Goal: Task Accomplishment & Management: Complete application form

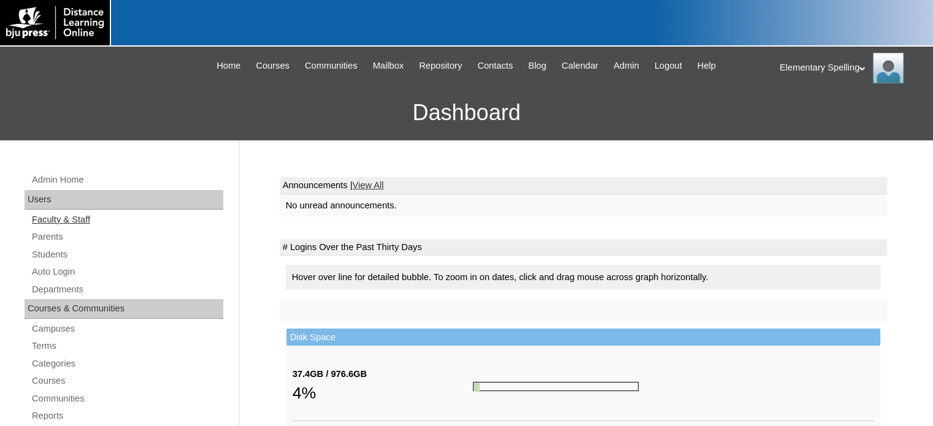
click at [52, 215] on link "Faculty & Staff" at bounding box center [127, 219] width 193 height 15
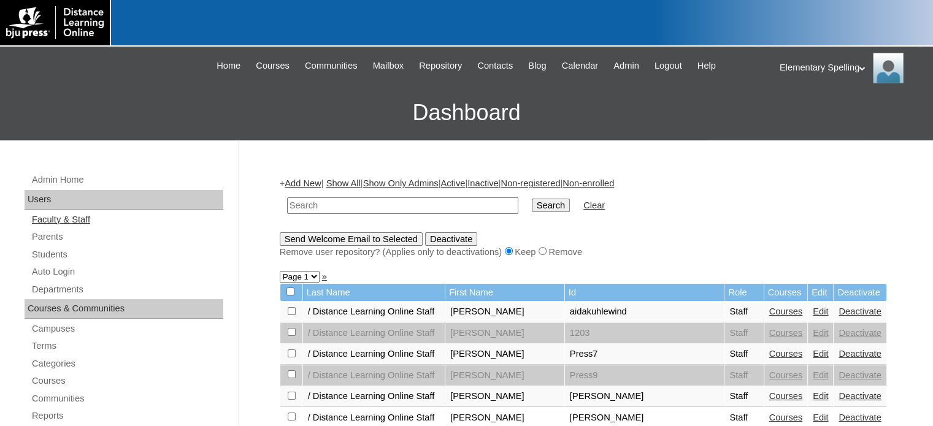
click at [58, 220] on link "Faculty & Staff" at bounding box center [127, 219] width 193 height 15
click at [309, 179] on link "Add New" at bounding box center [303, 184] width 36 height 10
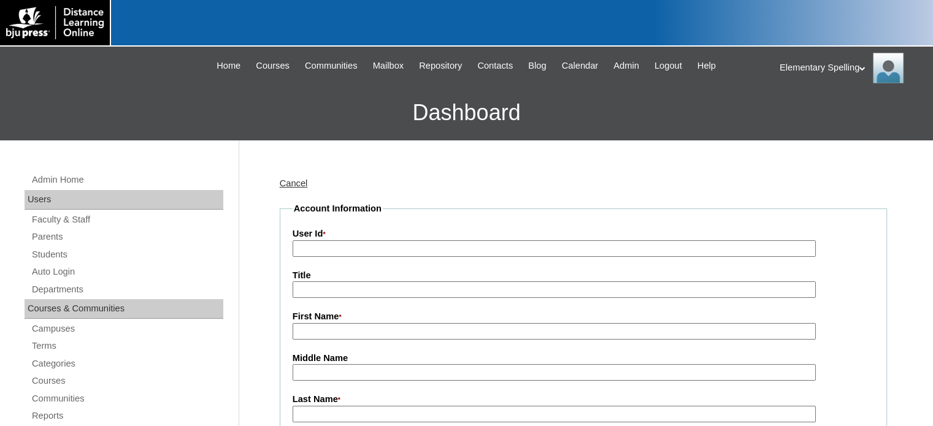
click at [318, 244] on input "User Id *" at bounding box center [554, 249] width 523 height 17
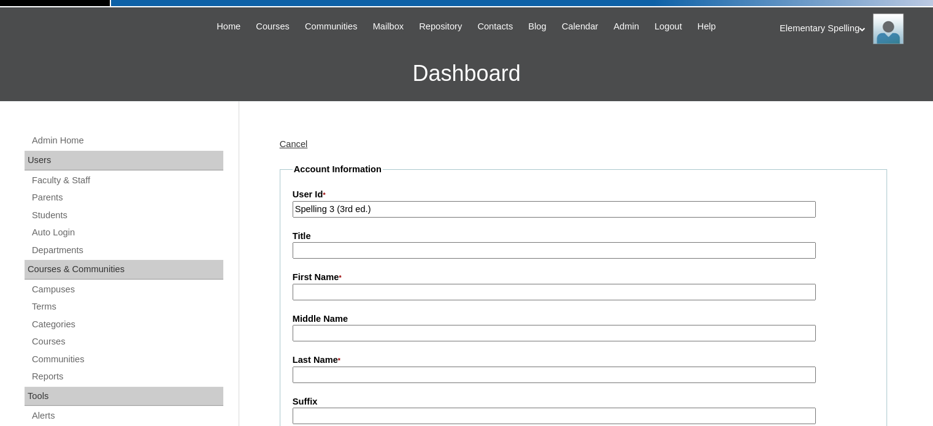
scroll to position [123, 0]
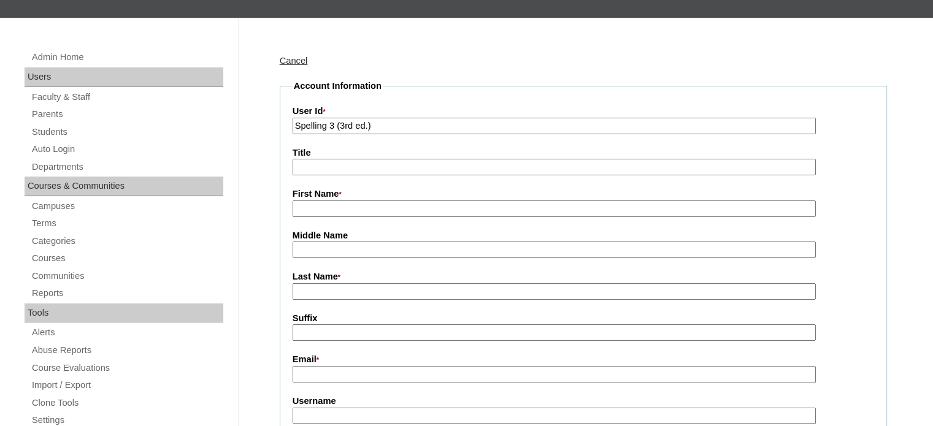
type input "Spelling 3 (3rd ed.)"
click at [336, 207] on input "First Name *" at bounding box center [554, 209] width 523 height 17
type input "Elementary Spelling"
click at [330, 289] on input "Last Name *" at bounding box center [554, 291] width 523 height 17
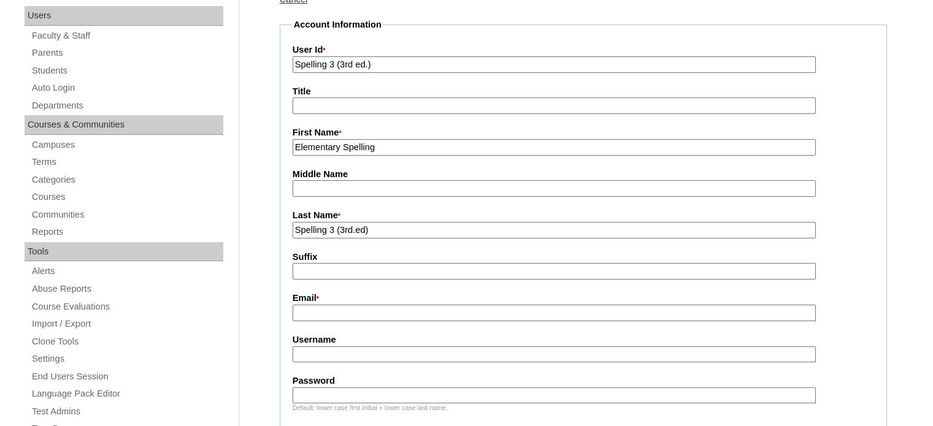
type input "Spelling 3 (3rd.ed)"
click at [332, 308] on input "Email *" at bounding box center [554, 313] width 523 height 17
type input "bjuptech@bjupress.com"
click at [358, 356] on input "Username" at bounding box center [554, 355] width 523 height 17
drag, startPoint x: 358, startPoint y: 356, endPoint x: 280, endPoint y: 343, distance: 78.5
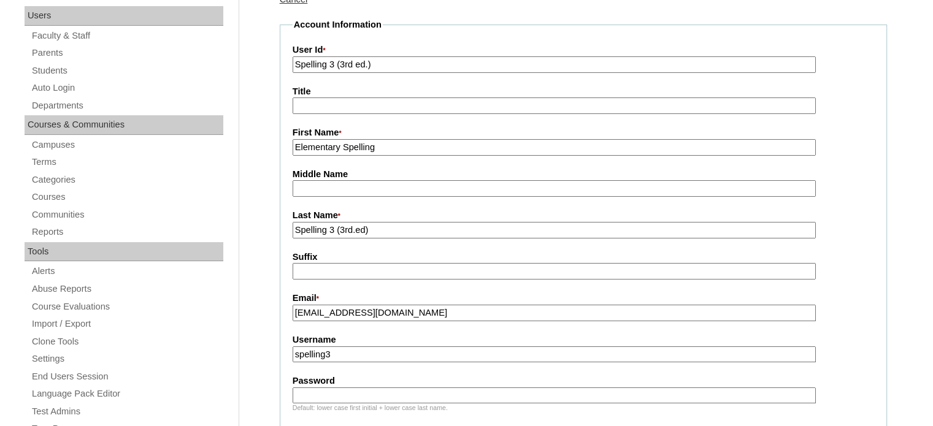
click at [379, 356] on input "spelling3" at bounding box center [554, 355] width 523 height 17
drag, startPoint x: 379, startPoint y: 356, endPoint x: 253, endPoint y: 347, distance: 126.1
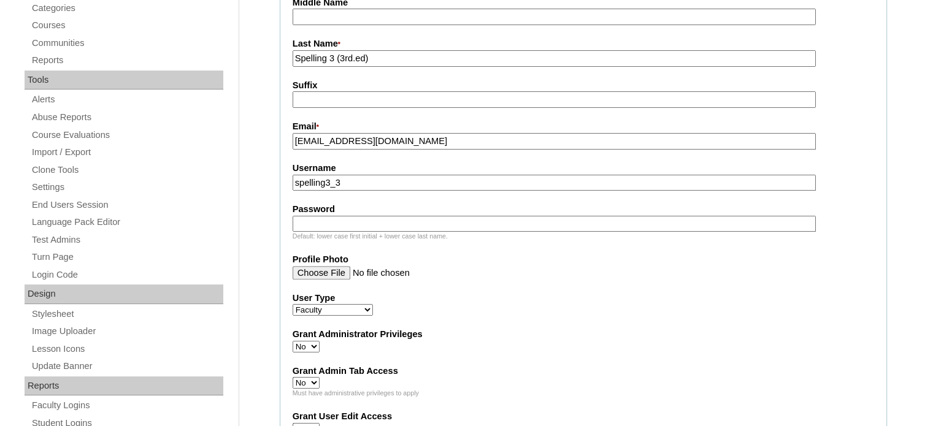
scroll to position [368, 0]
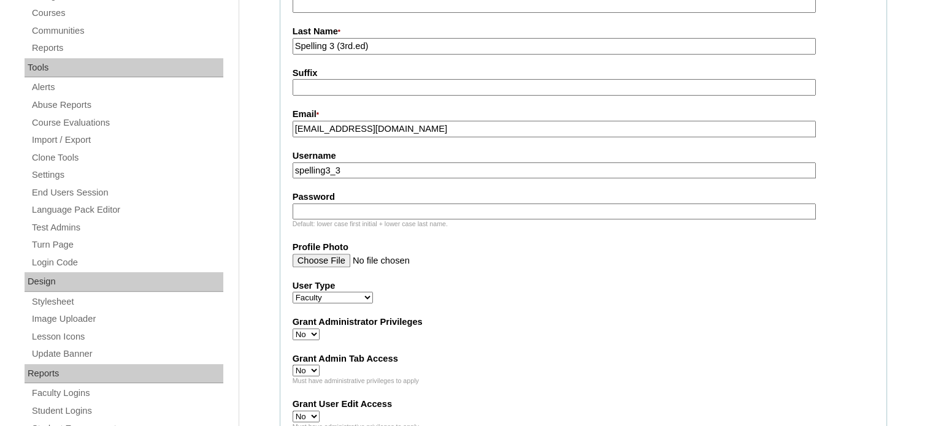
type input "spelling3_3"
click at [326, 204] on input "Password" at bounding box center [554, 212] width 523 height 17
drag, startPoint x: 373, startPoint y: 206, endPoint x: 221, endPoint y: 204, distance: 152.2
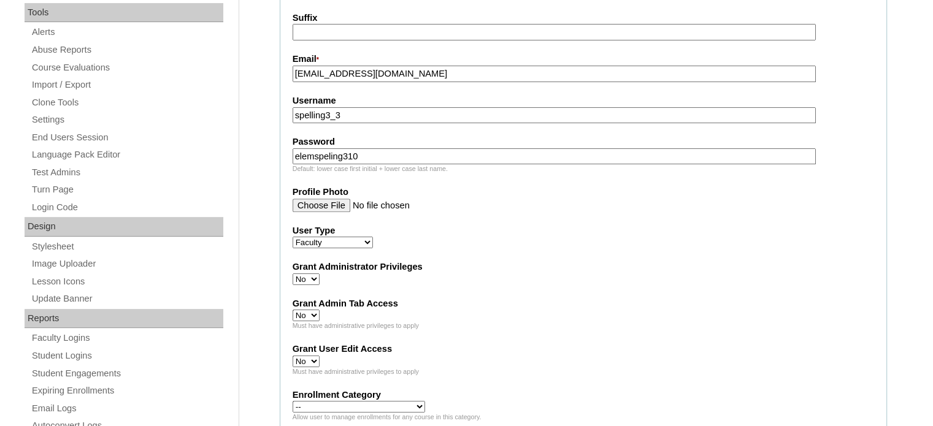
scroll to position [552, 0]
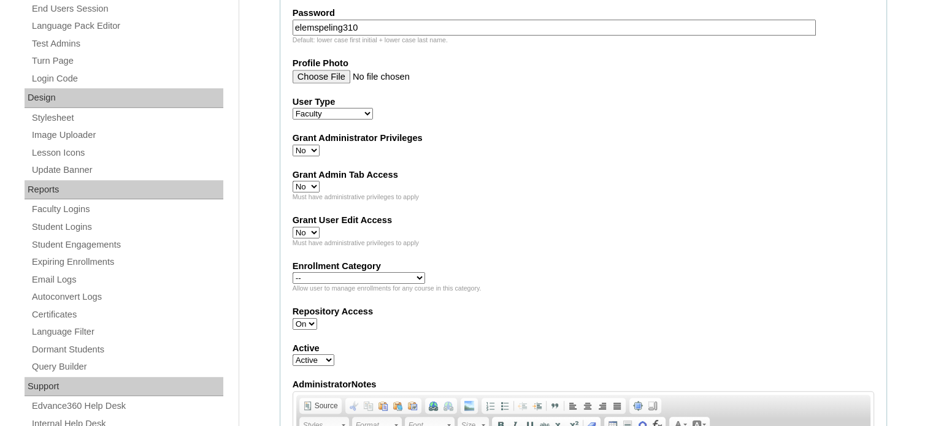
type input "elemspeling310"
click at [313, 145] on select "Yes No" at bounding box center [306, 151] width 27 height 12
select select "1"
click at [293, 145] on select "Yes No" at bounding box center [306, 151] width 27 height 12
click at [312, 184] on select "Yes No" at bounding box center [306, 187] width 27 height 12
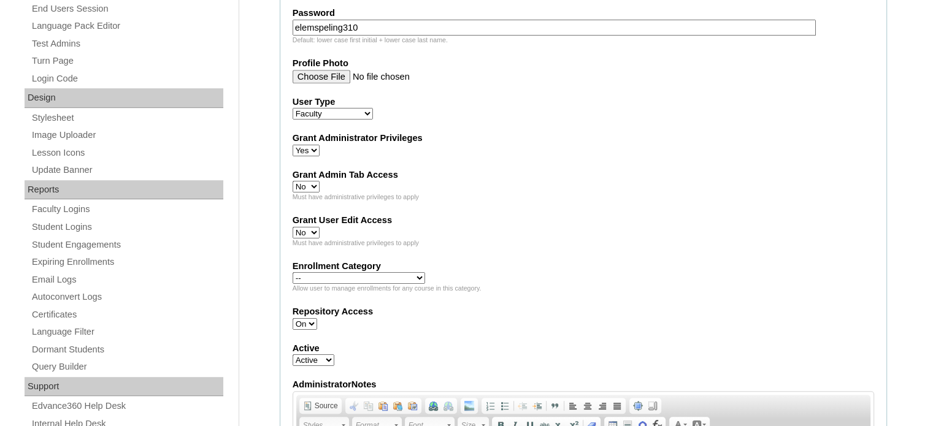
select select "1"
click at [293, 181] on select "Yes No" at bounding box center [306, 187] width 27 height 12
click at [314, 228] on select "Yes No" at bounding box center [306, 233] width 27 height 12
select select "1"
click at [293, 227] on select "Yes No" at bounding box center [306, 233] width 27 height 12
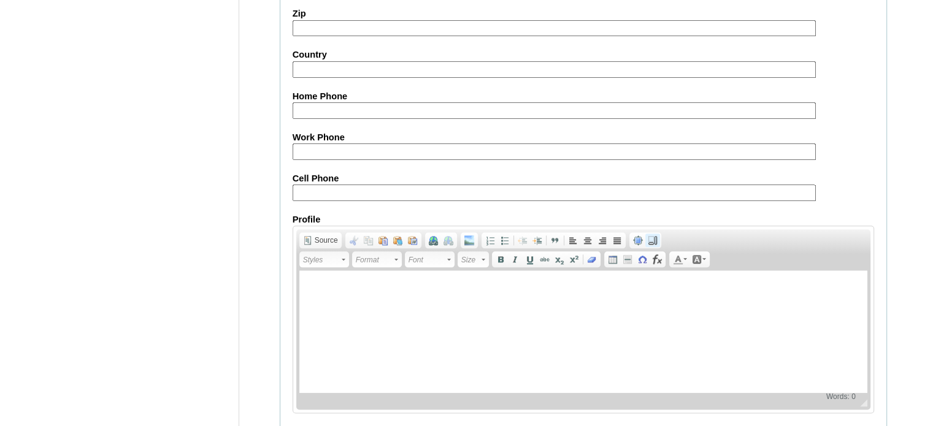
scroll to position [1392, 0]
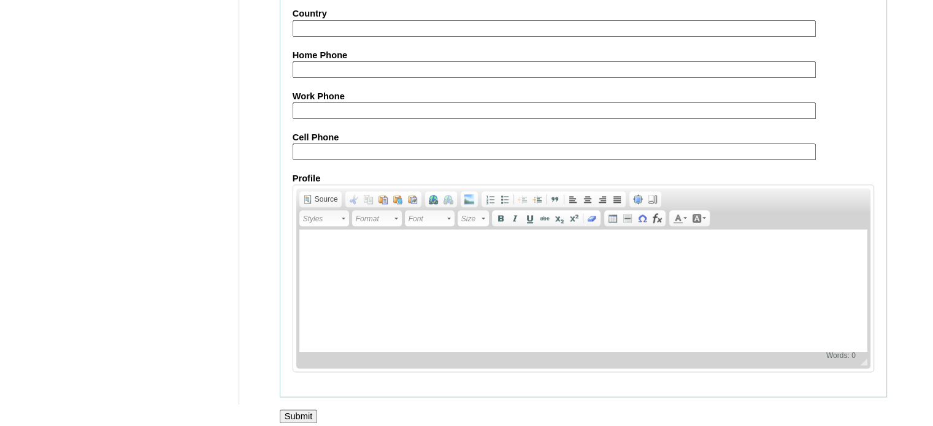
click at [304, 410] on input "Submit" at bounding box center [299, 416] width 38 height 13
